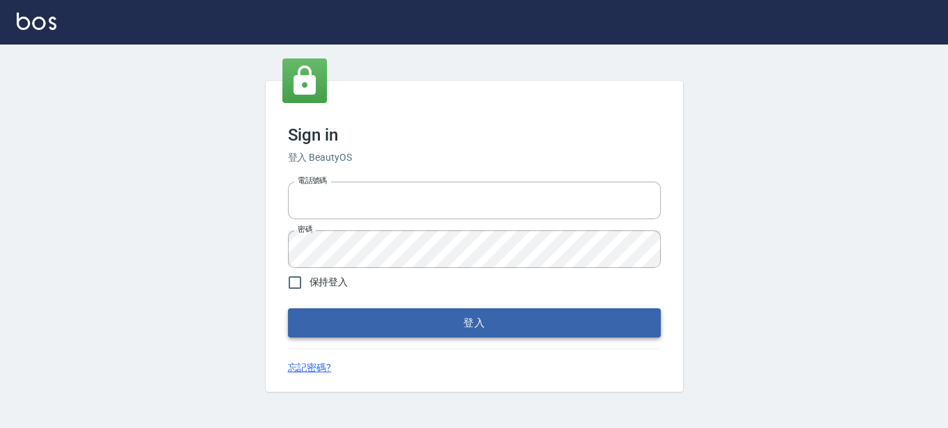
type input "0289832082"
click at [312, 325] on button "登入" at bounding box center [474, 322] width 373 height 29
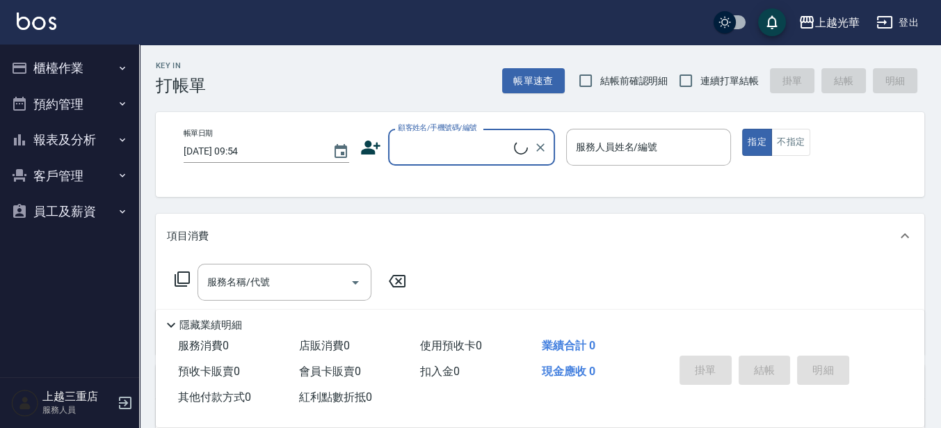
click at [33, 70] on button "櫃檯作業" at bounding box center [70, 68] width 128 height 36
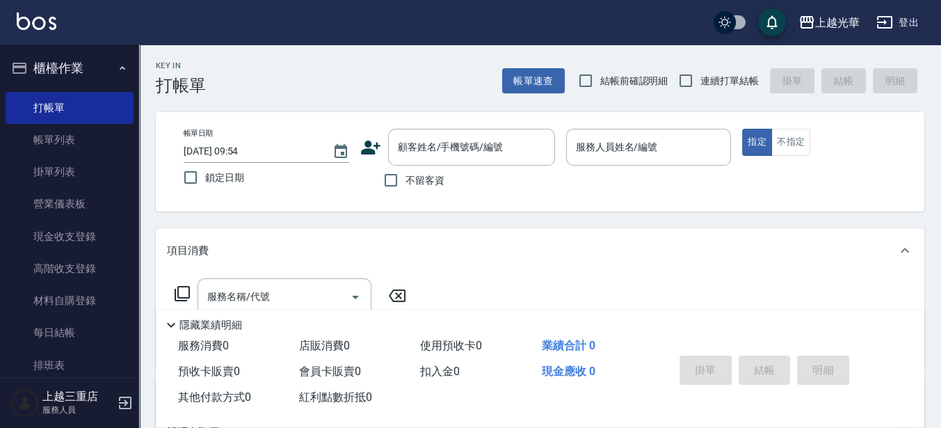
scroll to position [191, 0]
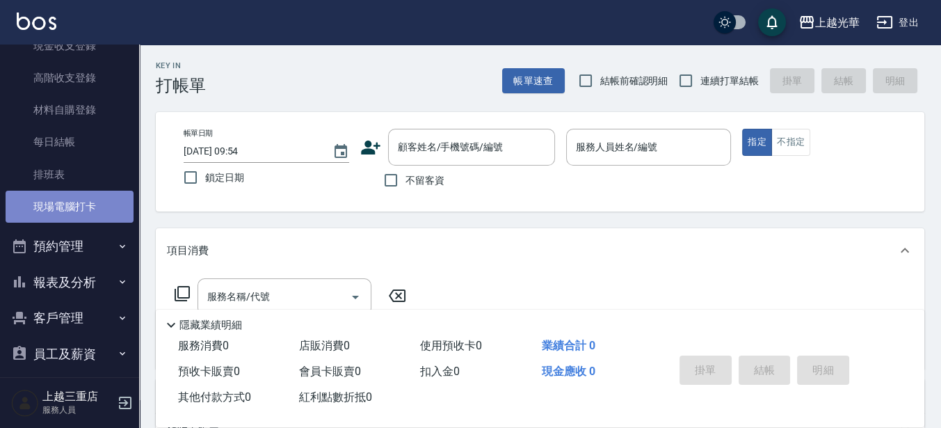
click at [89, 217] on link "現場電腦打卡" at bounding box center [70, 207] width 128 height 32
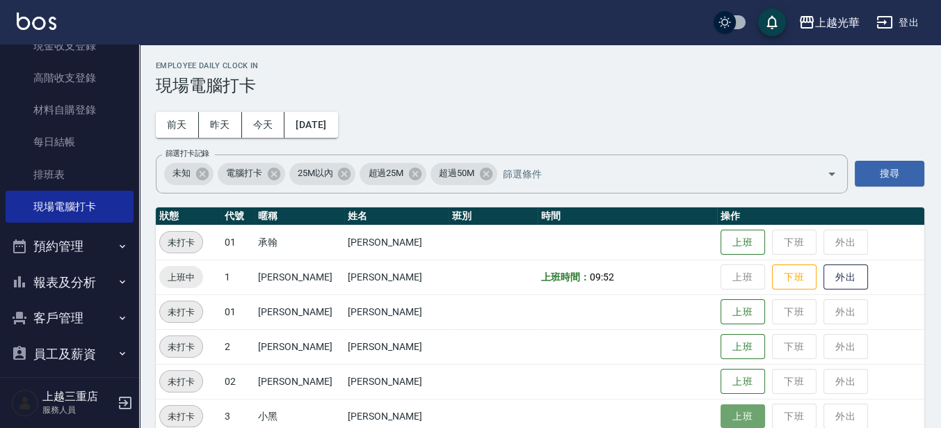
click at [736, 421] on button "上班" at bounding box center [742, 416] width 45 height 24
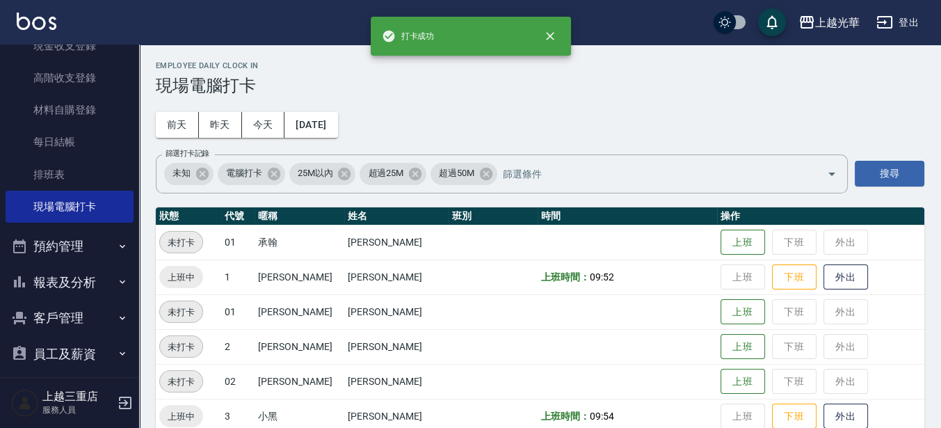
scroll to position [261, 0]
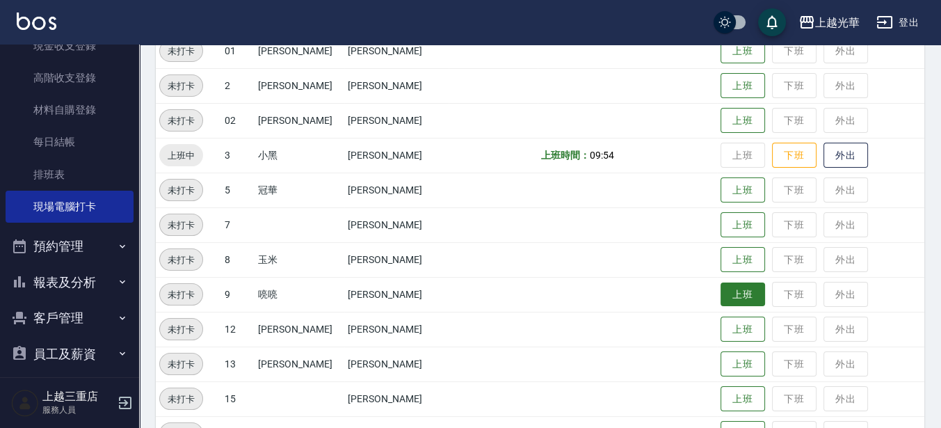
click at [734, 296] on button "上班" at bounding box center [742, 294] width 45 height 24
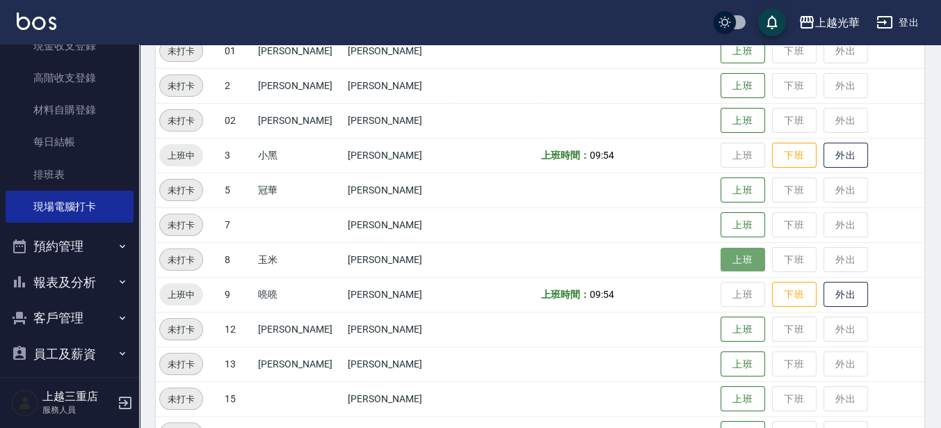
click at [720, 257] on button "上班" at bounding box center [742, 260] width 45 height 24
